Goal: Find specific page/section: Find specific page/section

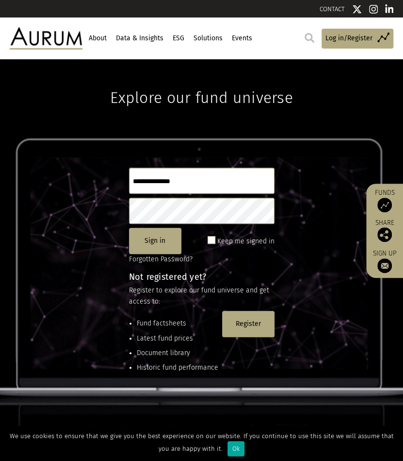
click at [341, 8] on link "CONTACT" at bounding box center [332, 8] width 25 height 7
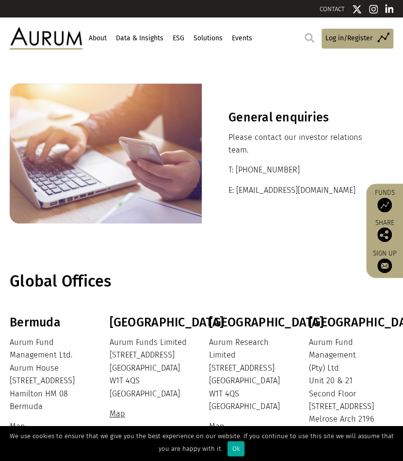
click at [96, 40] on link "About" at bounding box center [97, 38] width 20 height 17
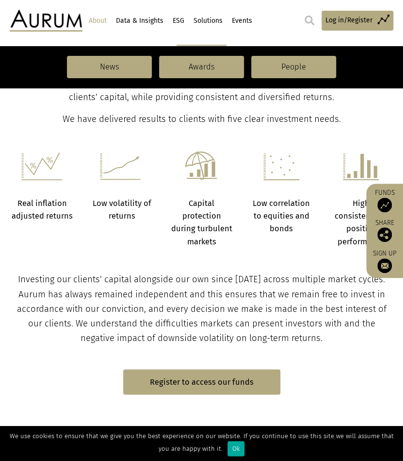
scroll to position [340, 0]
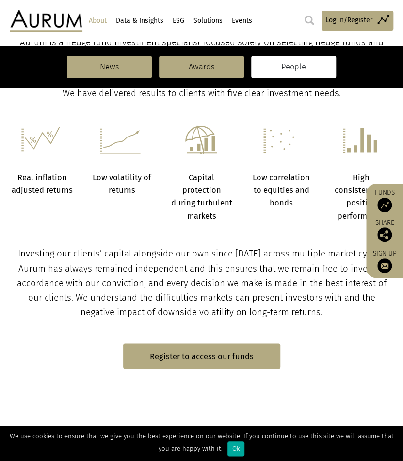
click at [288, 64] on link "People" at bounding box center [293, 67] width 85 height 22
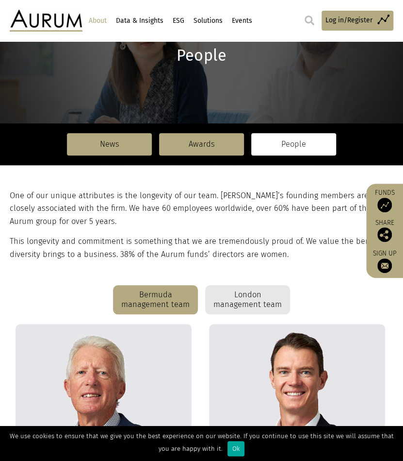
scroll to position [133, 0]
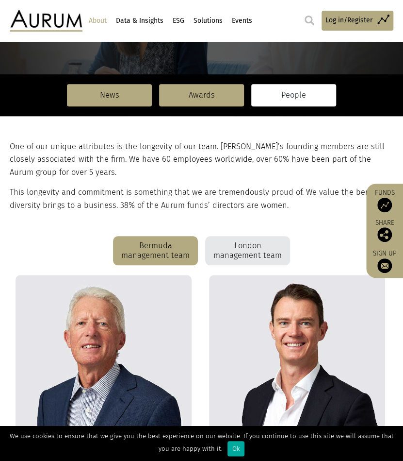
click at [244, 250] on div "London management team" at bounding box center [247, 250] width 85 height 29
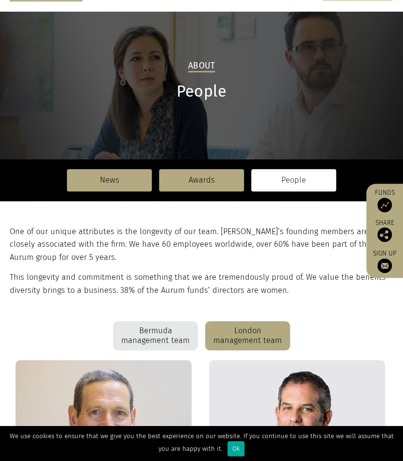
scroll to position [194, 0]
